Goal: Task Accomplishment & Management: Manage account settings

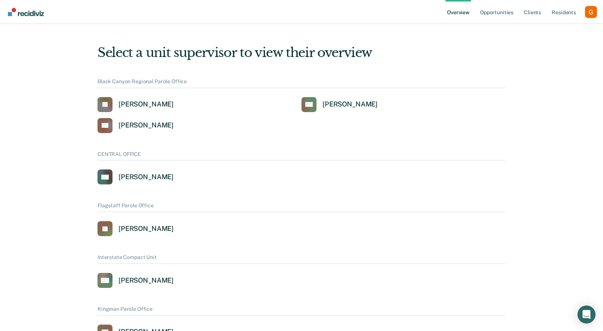
click at [589, 15] on div "Profile dropdown button" at bounding box center [591, 12] width 12 height 12
click at [507, 16] on link "Opportunities" at bounding box center [496, 12] width 36 height 24
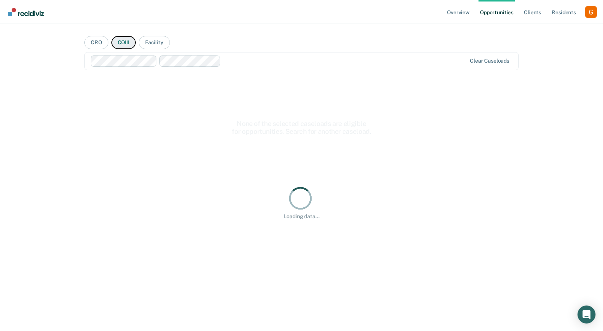
click at [123, 44] on button "COIII" at bounding box center [123, 42] width 24 height 13
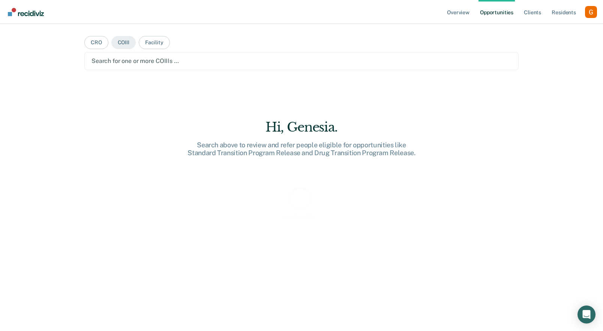
click at [147, 61] on div at bounding box center [301, 61] width 420 height 9
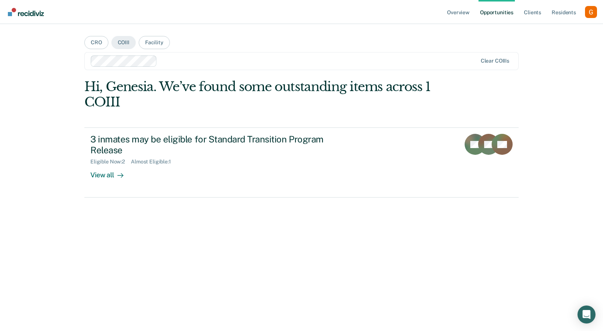
click at [196, 55] on div "Clear COIIIs" at bounding box center [301, 61] width 434 height 18
click at [237, 55] on div at bounding box center [284, 60] width 387 height 11
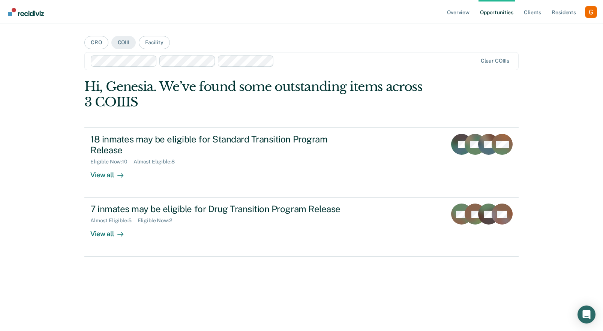
click at [298, 62] on div at bounding box center [376, 61] width 199 height 9
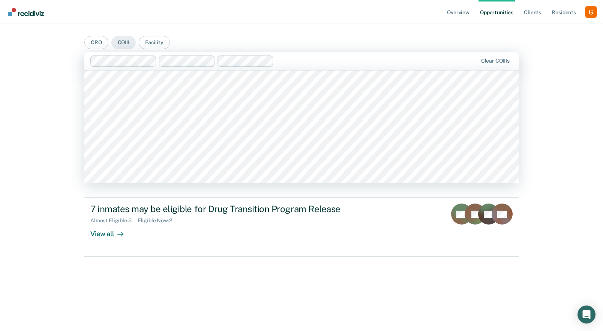
scroll to position [268, 0]
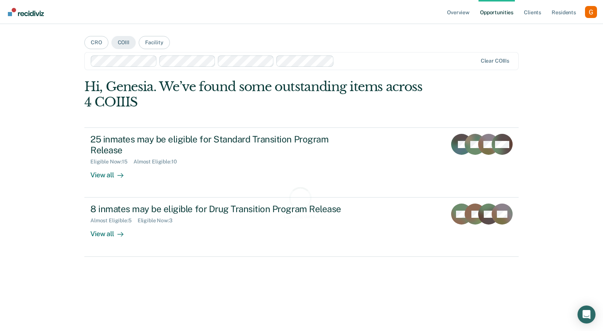
click at [352, 61] on div at bounding box center [406, 61] width 139 height 9
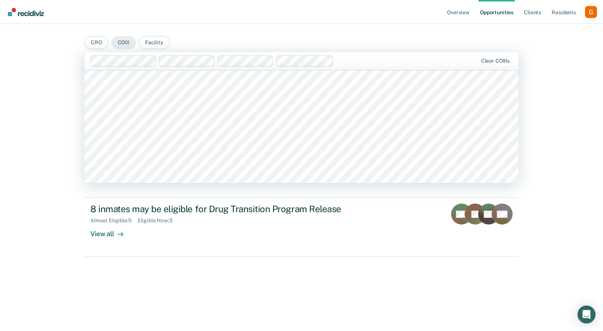
scroll to position [1002, 0]
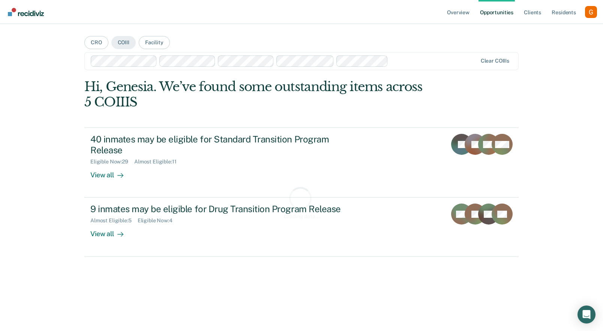
click at [45, 131] on div "Overview Opportunities Client s Resident s Profile How it works Log Out CRO COI…" at bounding box center [301, 165] width 603 height 331
click at [403, 57] on div at bounding box center [434, 61] width 86 height 9
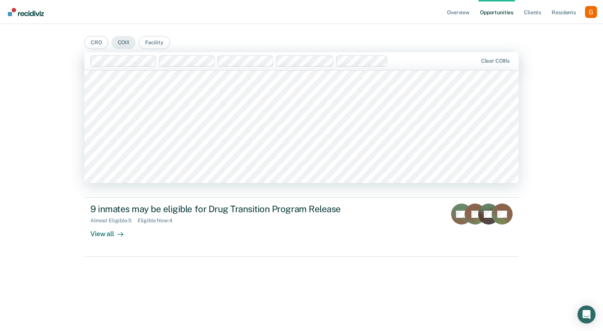
scroll to position [1140, 0]
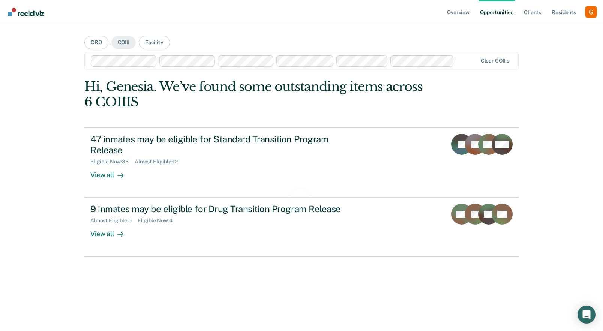
click at [64, 140] on div "Overview Opportunities Client s Resident s Profile How it works Log Out CRO COI…" at bounding box center [301, 165] width 603 height 331
click at [459, 65] on div at bounding box center [466, 61] width 19 height 9
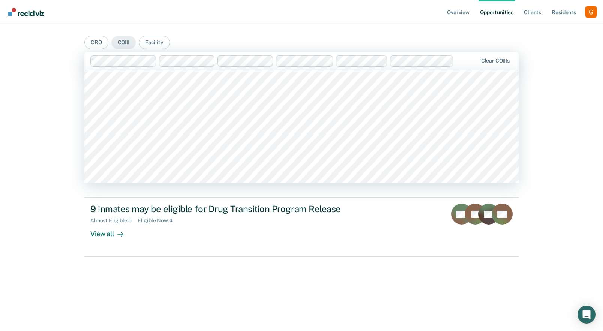
scroll to position [971, 0]
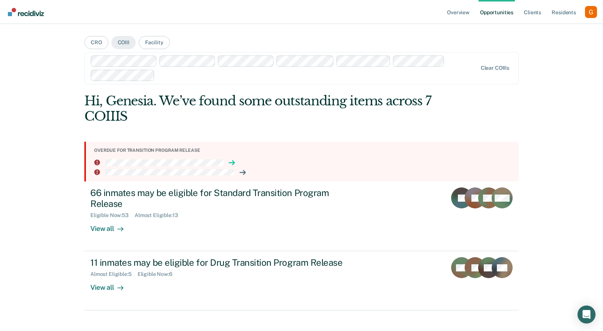
click at [233, 161] on icon at bounding box center [233, 163] width 2 height 4
